Goal: Book appointment/travel/reservation

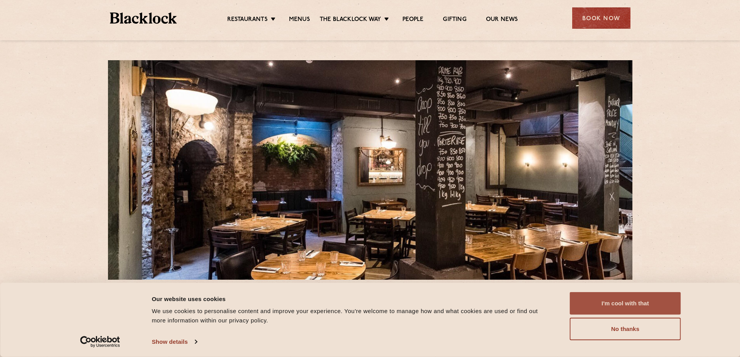
click at [651, 298] on button "I'm cool with that" at bounding box center [625, 303] width 111 height 23
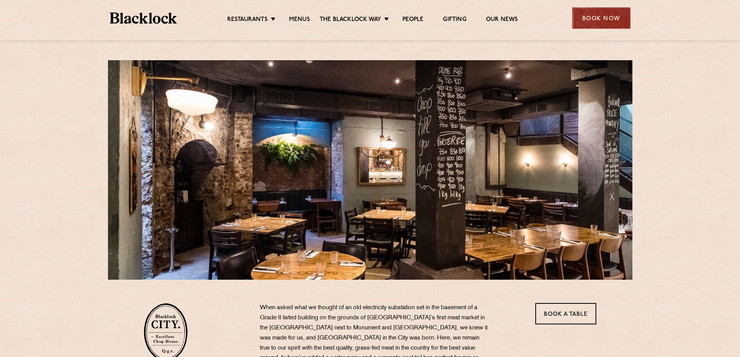
click at [613, 17] on div "Book Now" at bounding box center [602, 17] width 58 height 21
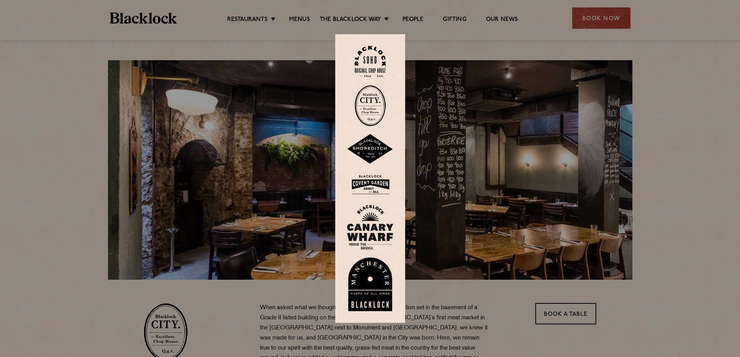
click at [374, 104] on img at bounding box center [370, 105] width 31 height 41
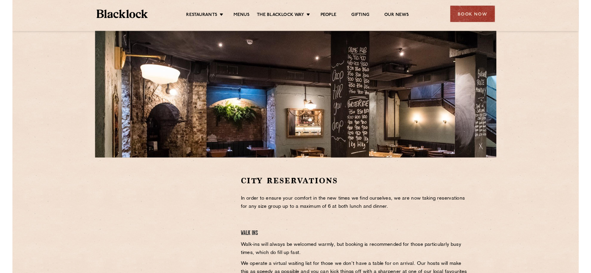
scroll to position [194, 0]
